Goal: Transaction & Acquisition: Purchase product/service

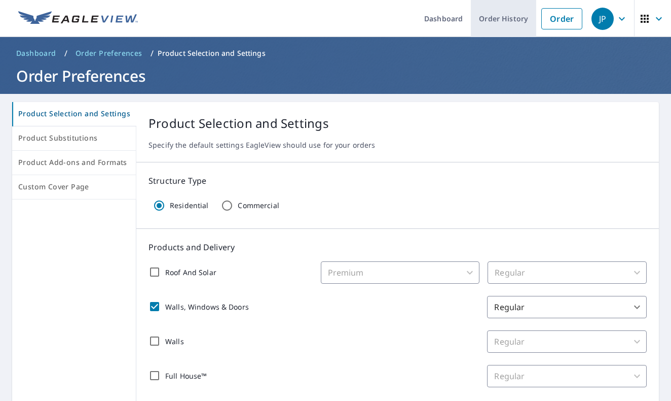
click at [518, 19] on link "Order History" at bounding box center [503, 18] width 65 height 37
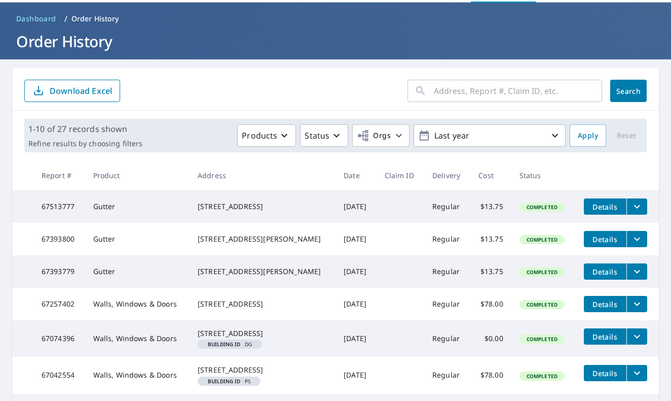
scroll to position [39, 0]
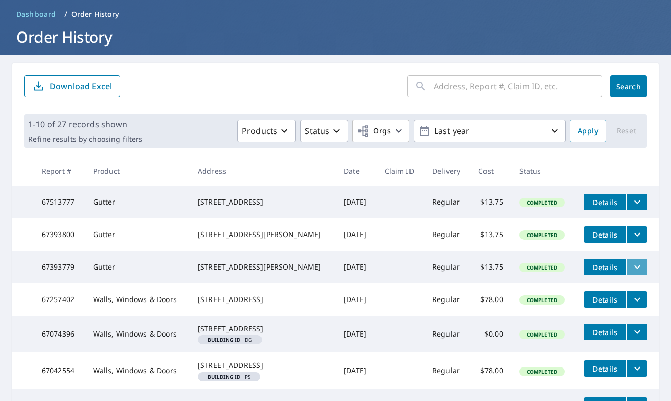
click at [635, 269] on icon "filesDropdownBtn-67393779" at bounding box center [637, 267] width 6 height 4
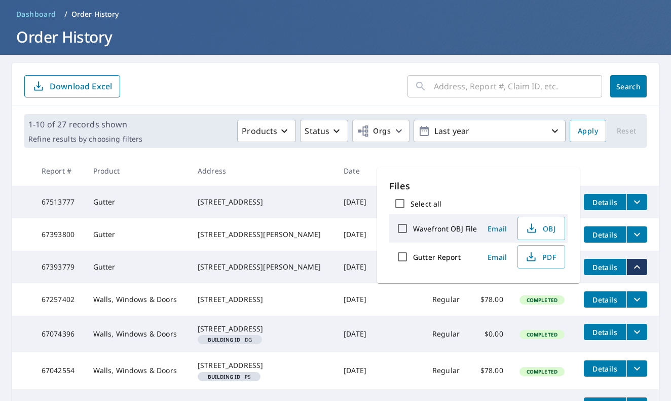
click at [263, 272] on div "[STREET_ADDRESS][PERSON_NAME]" at bounding box center [263, 267] width 130 height 10
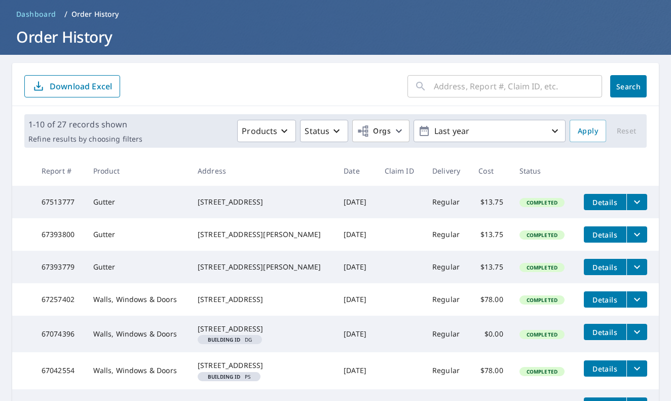
click at [597, 272] on span "Details" at bounding box center [605, 267] width 30 height 10
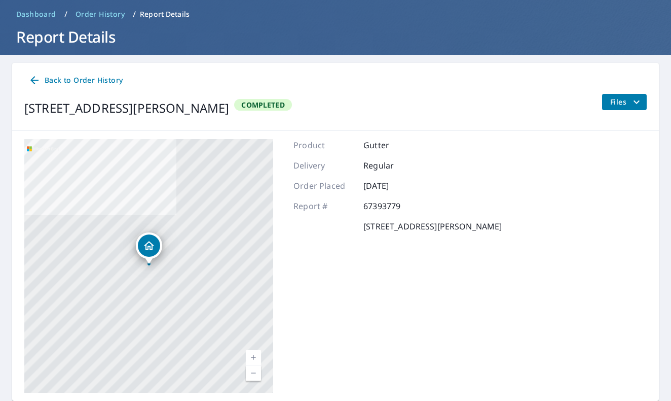
click at [637, 103] on icon "filesDropdownBtn-67393779" at bounding box center [637, 102] width 12 height 12
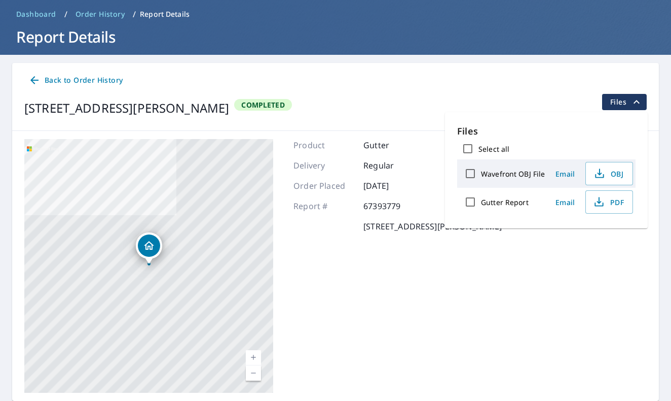
click at [65, 82] on span "Back to Order History" at bounding box center [75, 80] width 94 height 13
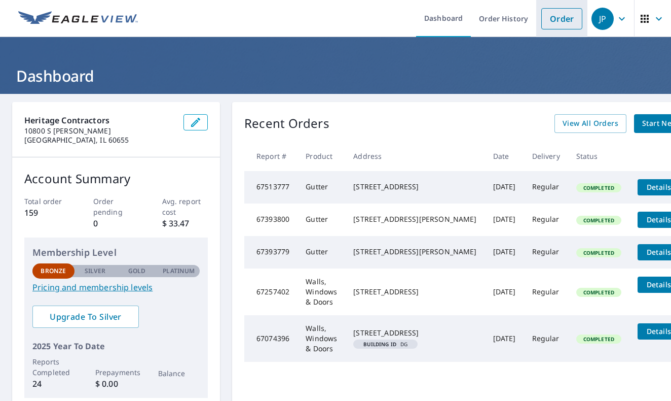
click at [553, 23] on link "Order" at bounding box center [561, 18] width 41 height 21
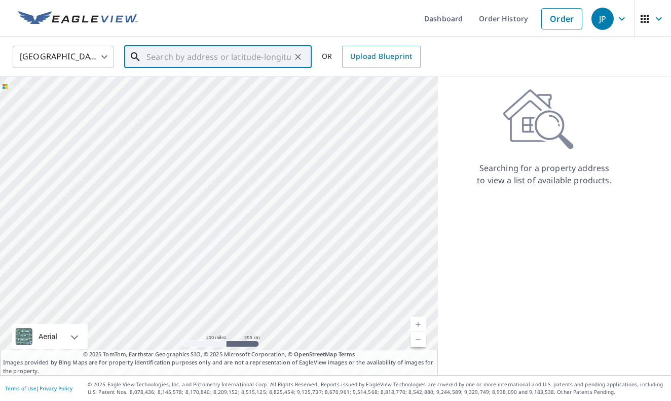
click at [262, 54] on input "text" at bounding box center [219, 57] width 144 height 28
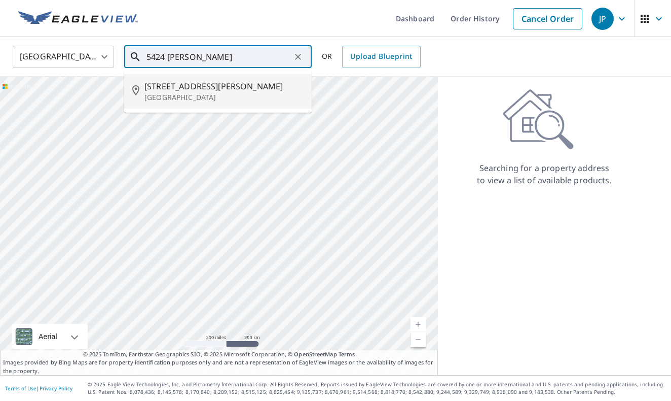
click at [238, 90] on span "[STREET_ADDRESS][PERSON_NAME]" at bounding box center [223, 86] width 159 height 12
type input "[STREET_ADDRESS][PERSON_NAME]"
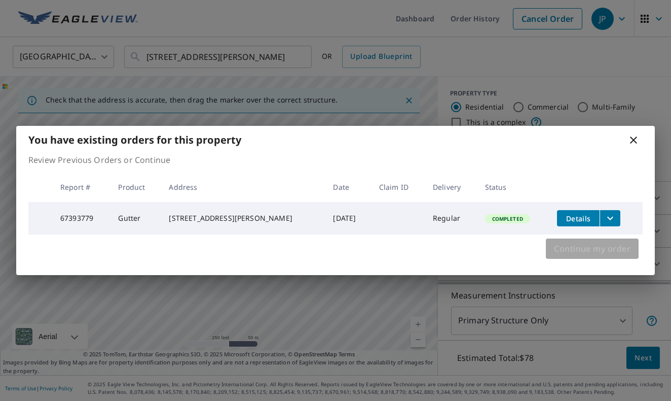
click at [569, 252] on span "Continue my order" at bounding box center [592, 248] width 77 height 14
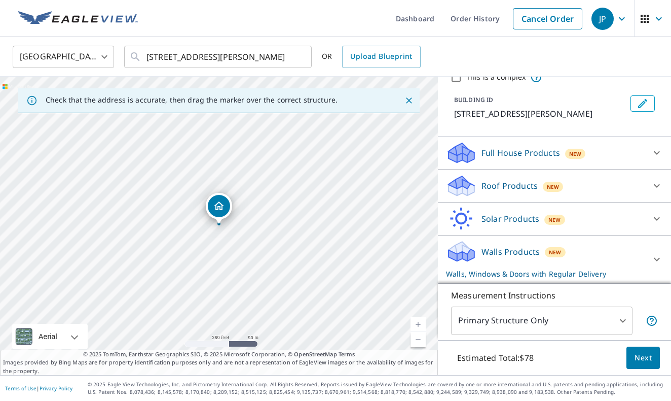
scroll to position [57, 0]
click at [523, 252] on p "Walls Products" at bounding box center [511, 251] width 58 height 12
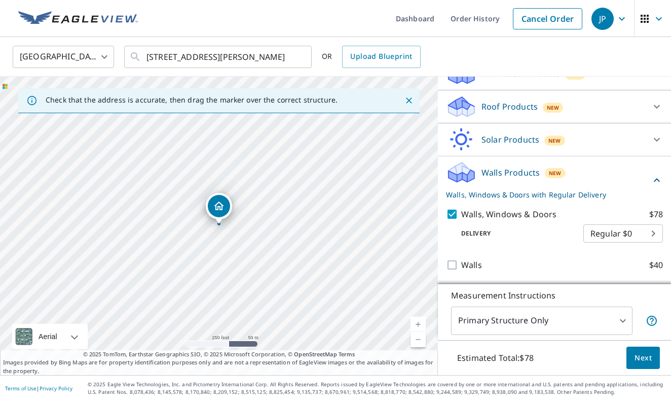
scroll to position [0, 0]
click at [641, 358] on span "Next" at bounding box center [643, 357] width 17 height 13
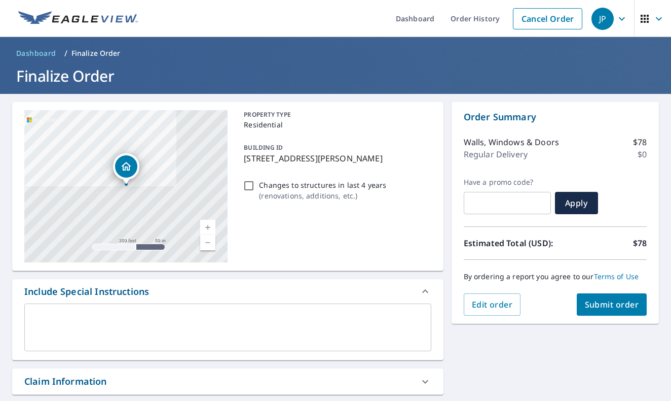
drag, startPoint x: 617, startPoint y: 308, endPoint x: 369, endPoint y: 255, distance: 254.0
click at [369, 256] on div "[STREET_ADDRESS][GEOGRAPHIC_DATA][PERSON_NAME] A standard road map Aerial A det…" at bounding box center [335, 358] width 671 height 528
click at [252, 186] on input "Changes to structures in last 4 years ( renovations, additions, etc. )" at bounding box center [249, 185] width 12 height 12
checkbox input "true"
drag, startPoint x: 600, startPoint y: 304, endPoint x: 349, endPoint y: 324, distance: 251.8
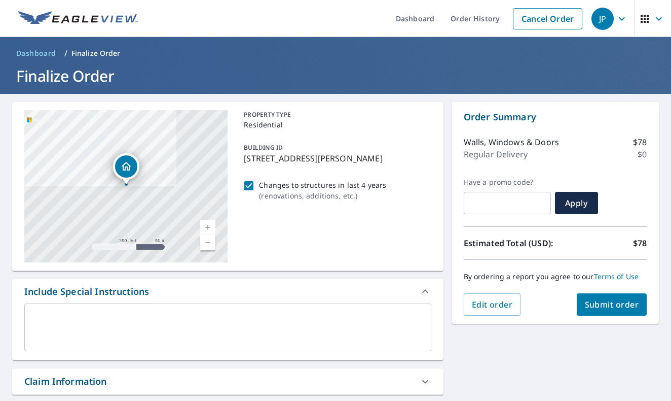
click at [349, 324] on div "[STREET_ADDRESS][GEOGRAPHIC_DATA][PERSON_NAME] A standard road map Aerial A det…" at bounding box center [335, 358] width 671 height 528
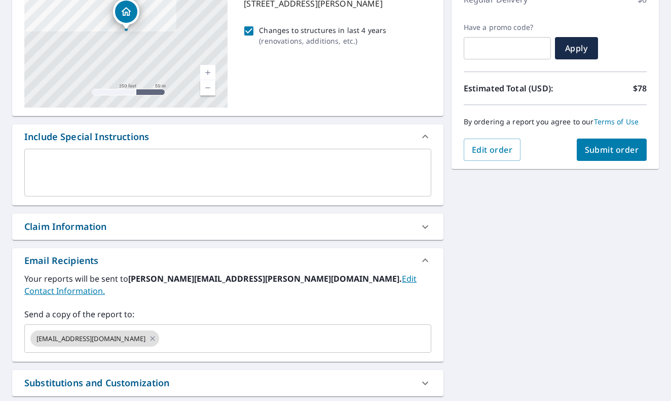
scroll to position [155, 0]
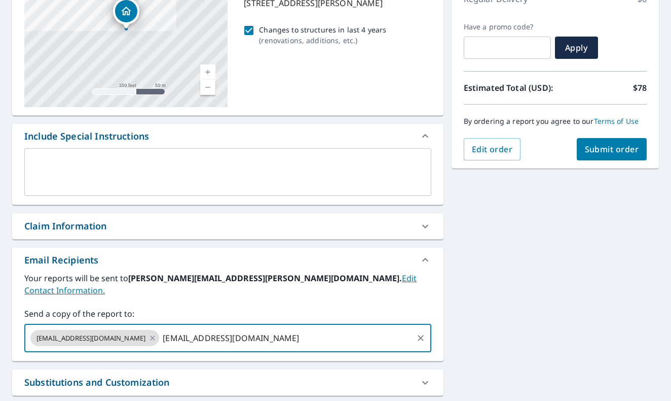
type input "[EMAIL_ADDRESS][DOMAIN_NAME]"
click at [611, 153] on span "Submit order" at bounding box center [612, 148] width 54 height 11
